Goal: Task Accomplishment & Management: Manage account settings

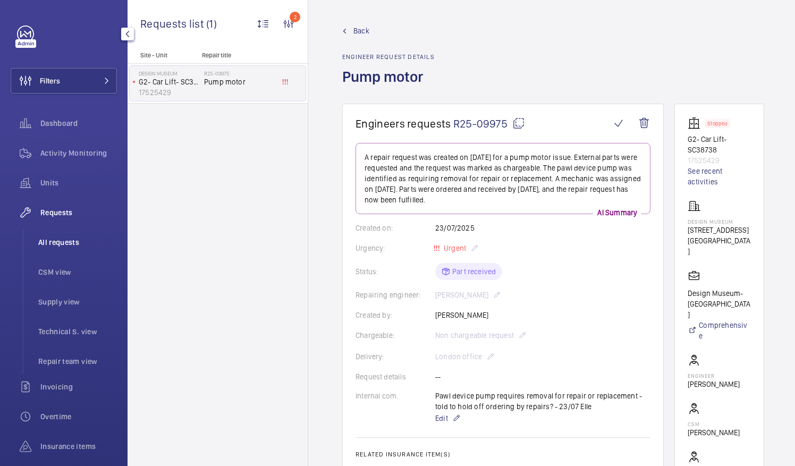
scroll to position [372, 0]
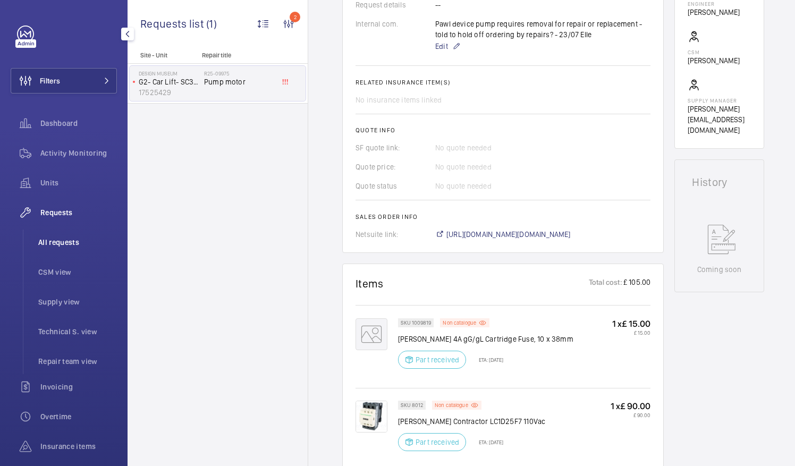
click at [45, 240] on span "All requests" at bounding box center [77, 242] width 79 height 11
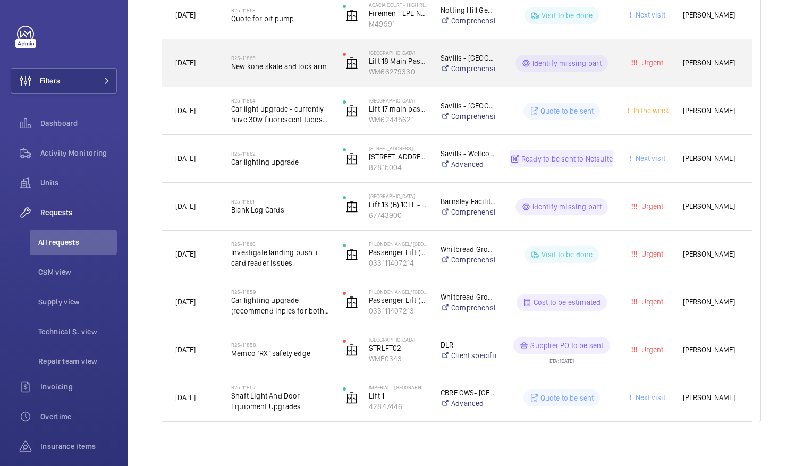
scroll to position [1229, 0]
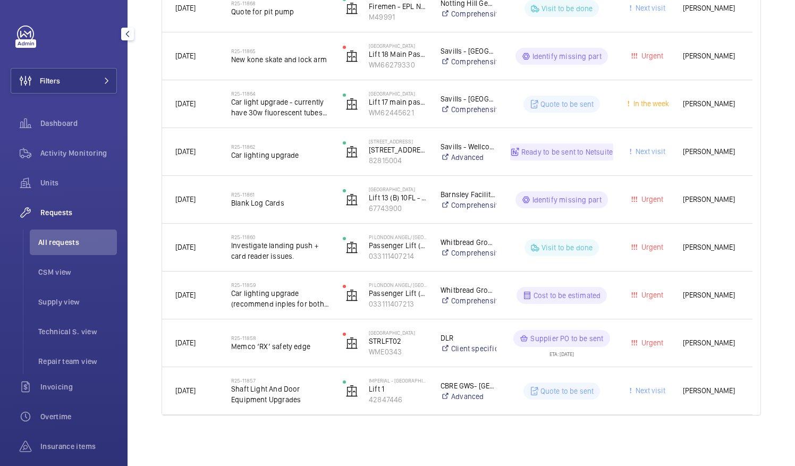
click at [51, 247] on span "All requests" at bounding box center [77, 242] width 79 height 11
click at [73, 244] on span "All requests" at bounding box center [77, 242] width 79 height 11
click at [52, 244] on span "All requests" at bounding box center [77, 242] width 79 height 11
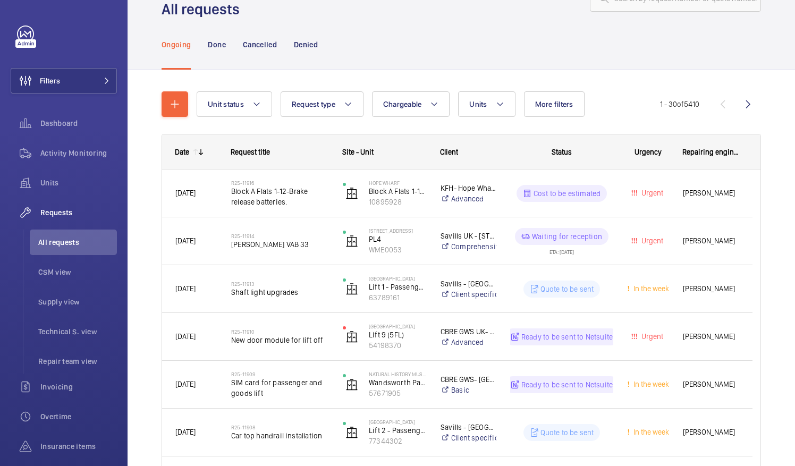
scroll to position [0, 0]
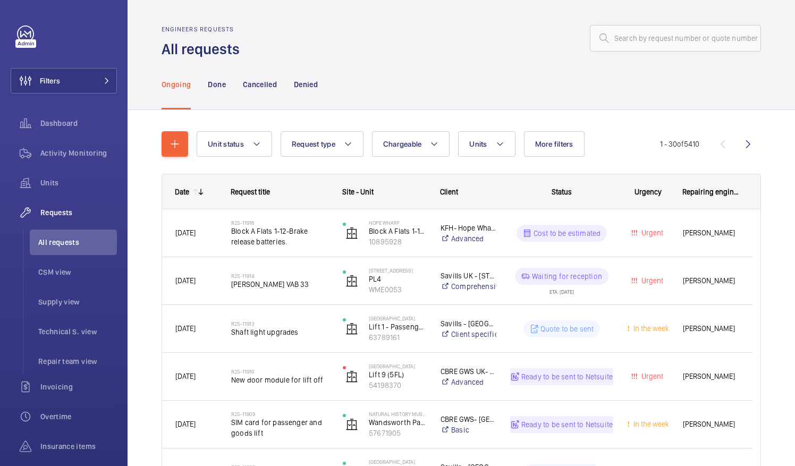
drag, startPoint x: 632, startPoint y: 22, endPoint x: 625, endPoint y: 28, distance: 8.7
click at [631, 22] on wm-front-admin-header "Engineers requests All requests" at bounding box center [460, 29] width 667 height 59
click at [624, 39] on input "text" at bounding box center [675, 38] width 171 height 27
paste input "R25-10899"
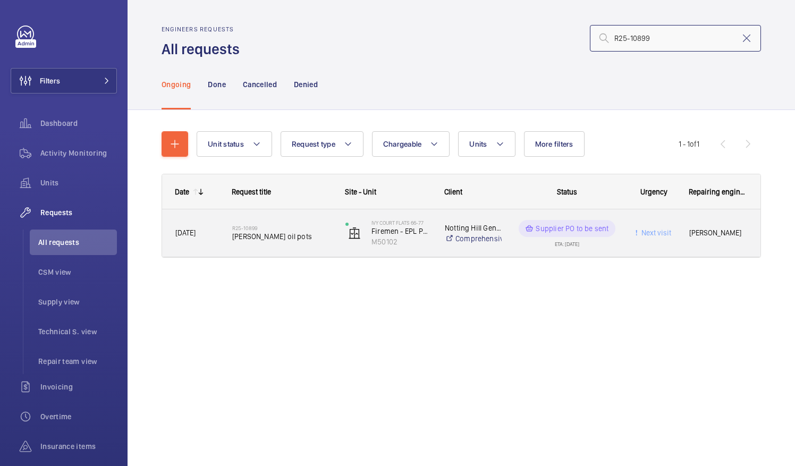
type input "R25-10899"
click at [251, 239] on span "[PERSON_NAME] oil pots" at bounding box center [281, 236] width 99 height 11
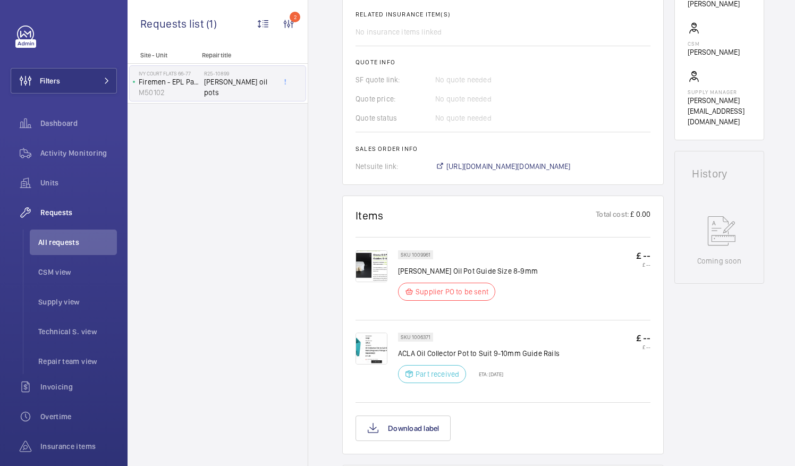
scroll to position [425, 0]
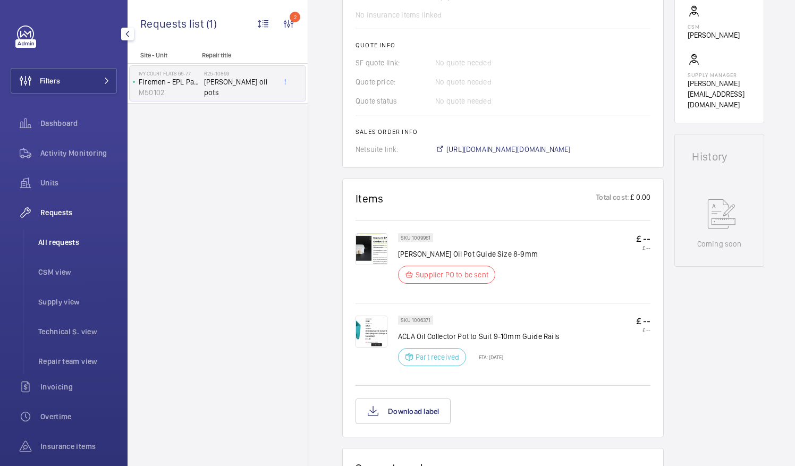
click at [57, 237] on span "All requests" at bounding box center [77, 242] width 79 height 11
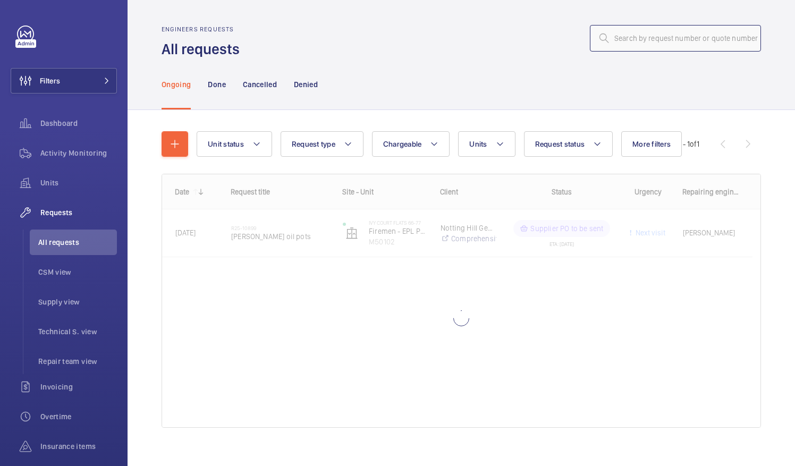
click at [623, 31] on input "text" at bounding box center [675, 38] width 171 height 27
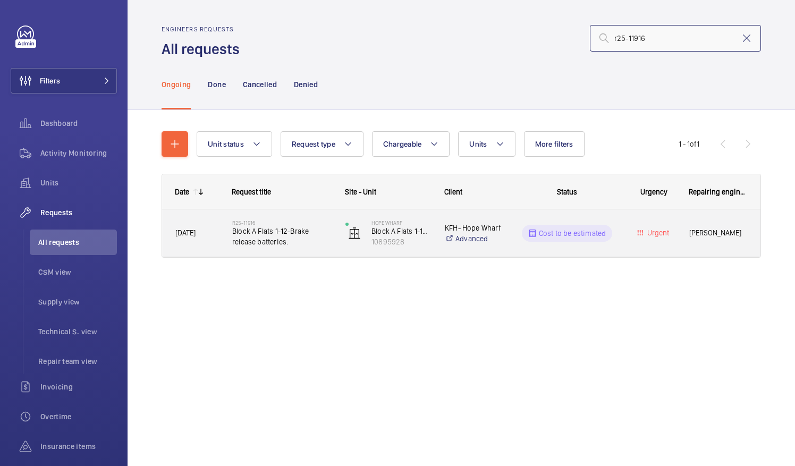
type input "r25-11916"
click at [276, 242] on span "Block A Flats 1-12-Brake release batteries." at bounding box center [281, 236] width 99 height 21
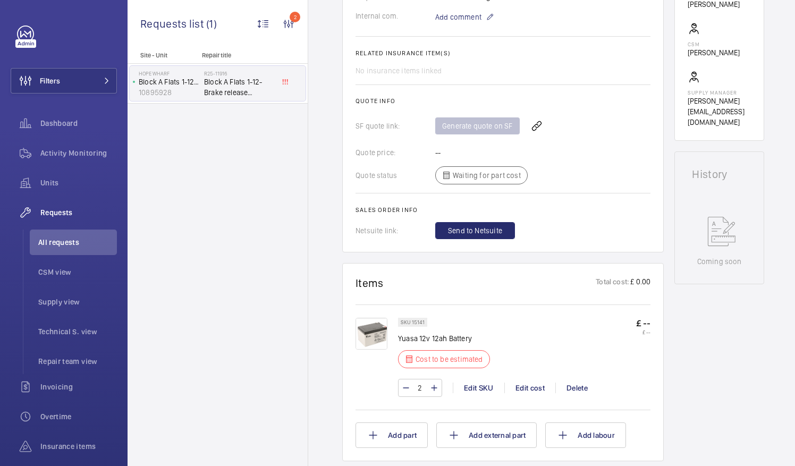
scroll to position [425, 0]
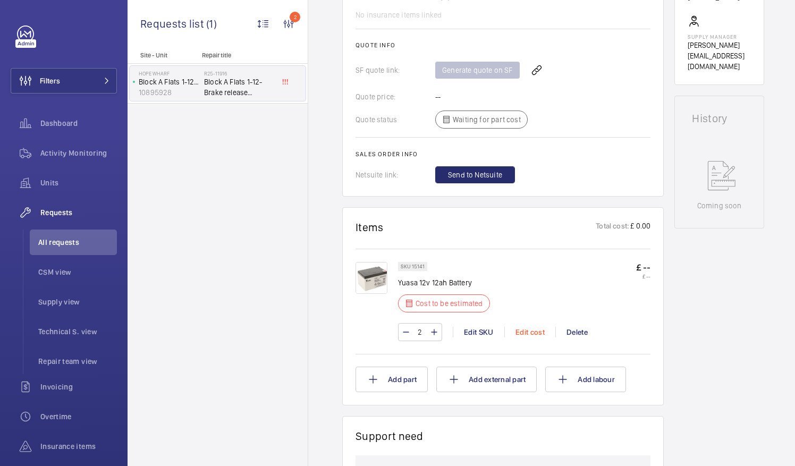
click at [531, 331] on div "Edit cost" at bounding box center [529, 332] width 51 height 11
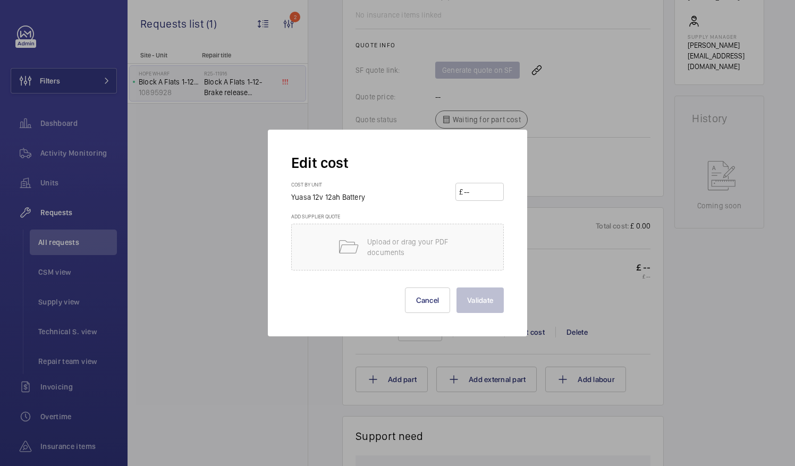
click at [471, 193] on input "number" at bounding box center [481, 191] width 37 height 17
click at [425, 301] on button "Cancel" at bounding box center [428, 299] width 46 height 25
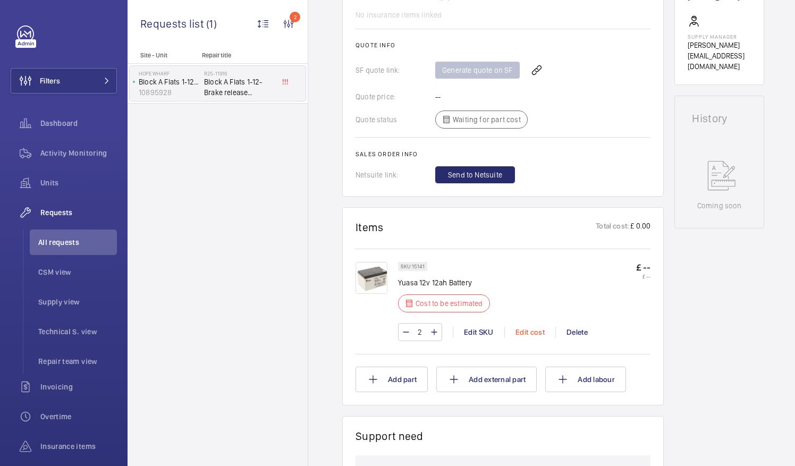
click at [523, 329] on div "Edit cost" at bounding box center [529, 332] width 51 height 11
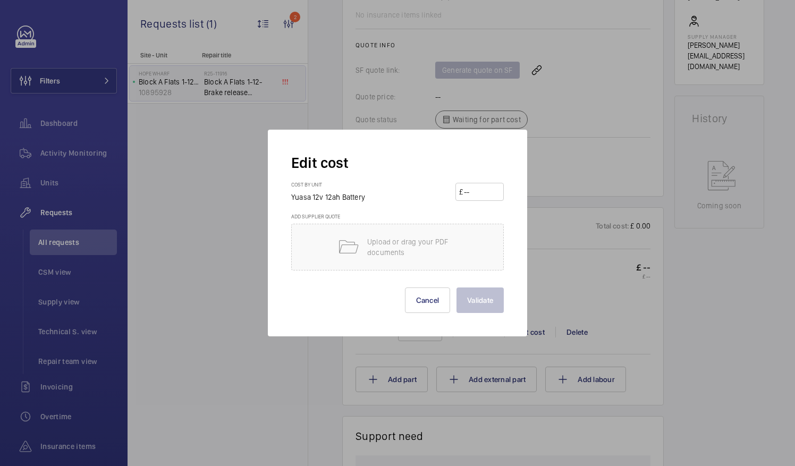
click at [471, 192] on input "number" at bounding box center [481, 191] width 37 height 17
click at [394, 253] on p "Upload or drag your PDF documents" at bounding box center [412, 246] width 90 height 21
click at [473, 193] on input "number" at bounding box center [481, 191] width 37 height 17
type input "1"
click at [585, 164] on div at bounding box center [397, 233] width 795 height 466
